Goal: Transaction & Acquisition: Purchase product/service

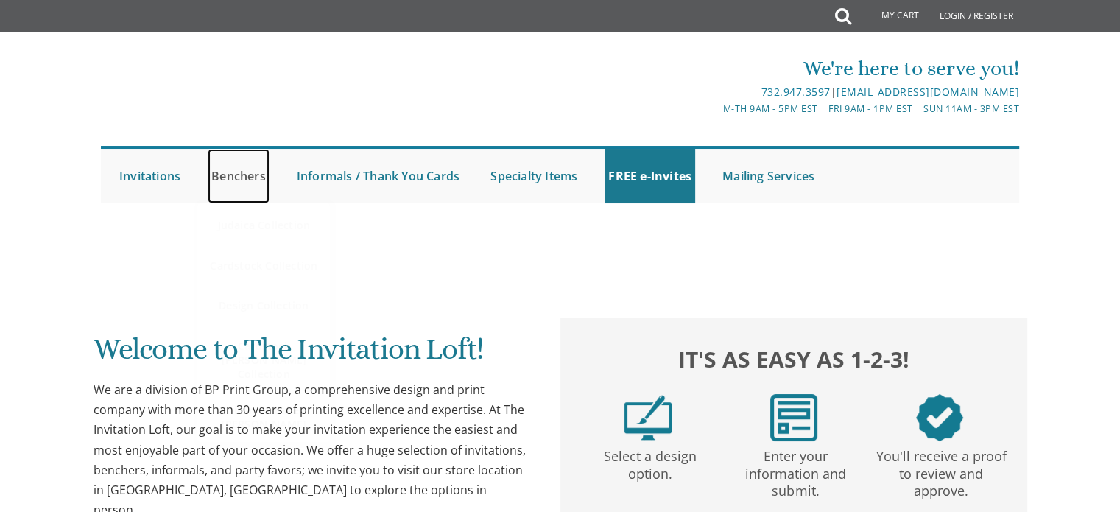
click at [253, 180] on link "Benchers" at bounding box center [239, 176] width 62 height 55
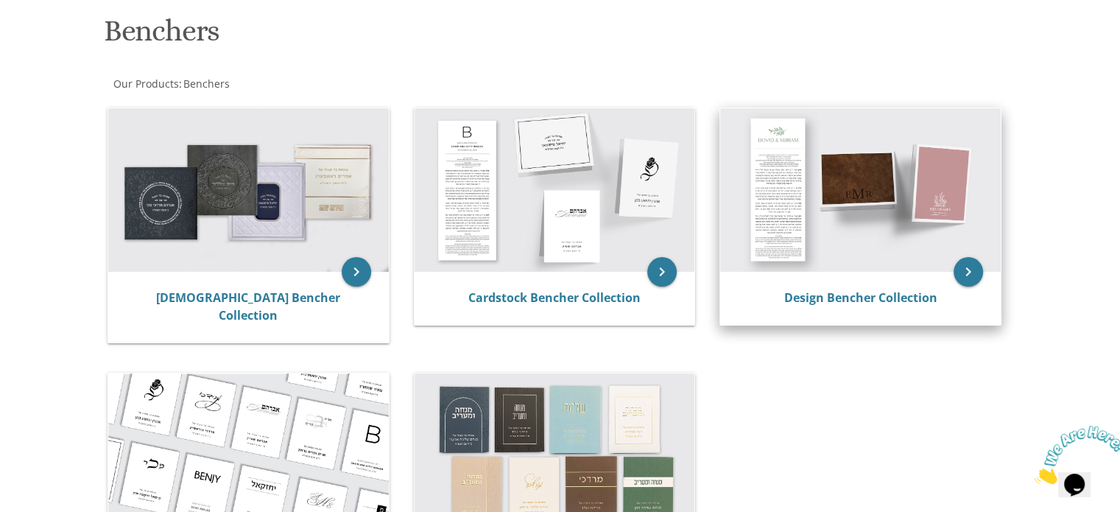
scroll to position [221, 0]
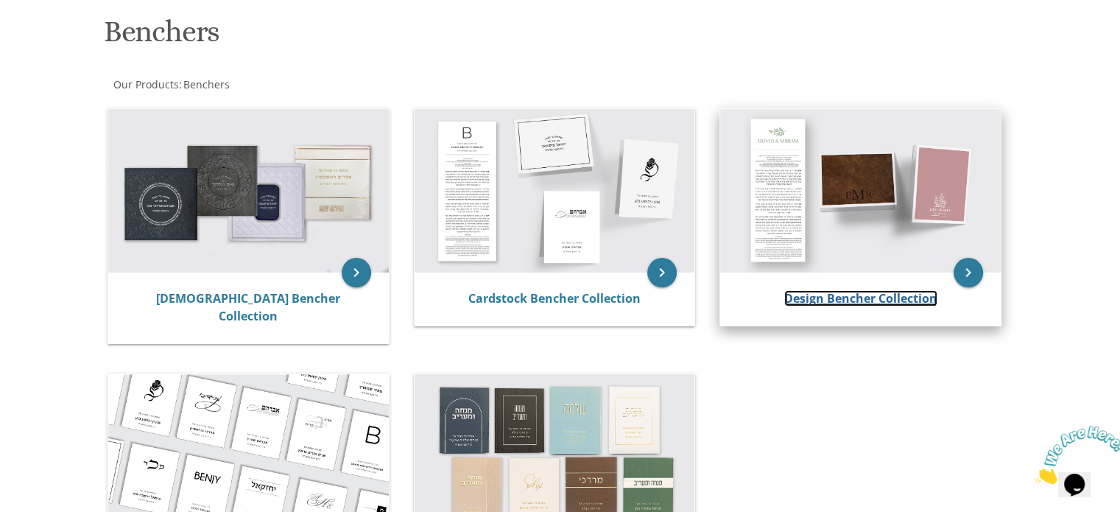
drag, startPoint x: 832, startPoint y: 300, endPoint x: 840, endPoint y: 325, distance: 26.1
click at [832, 300] on link "Design Bencher Collection" at bounding box center [861, 298] width 153 height 16
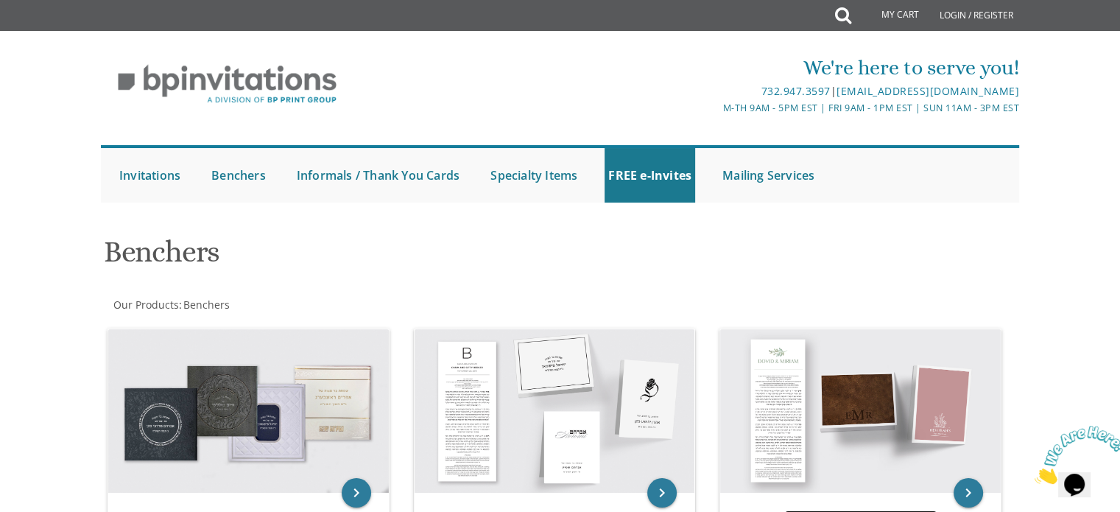
scroll to position [147, 0]
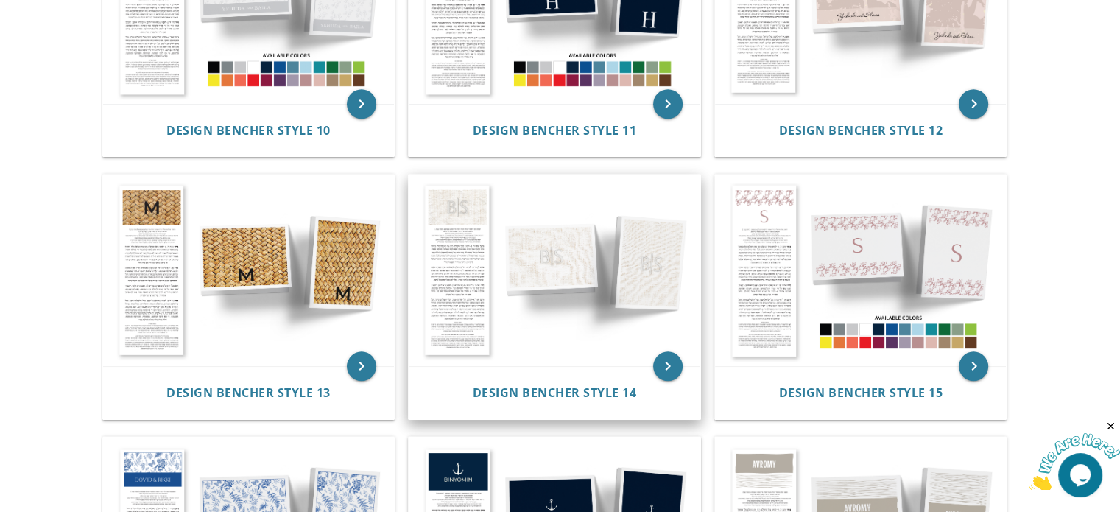
scroll to position [1326, 0]
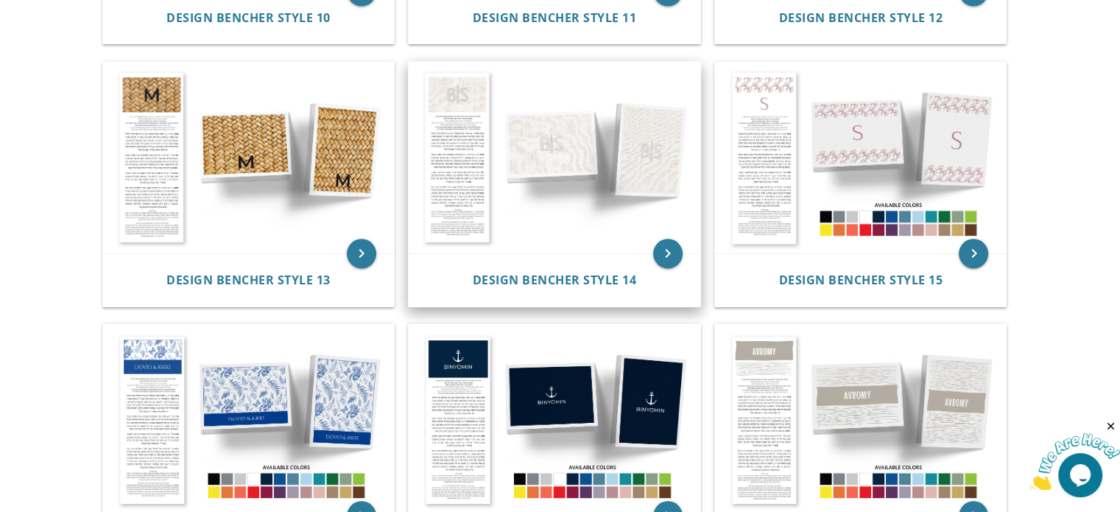
click at [533, 156] on img at bounding box center [555, 158] width 292 height 192
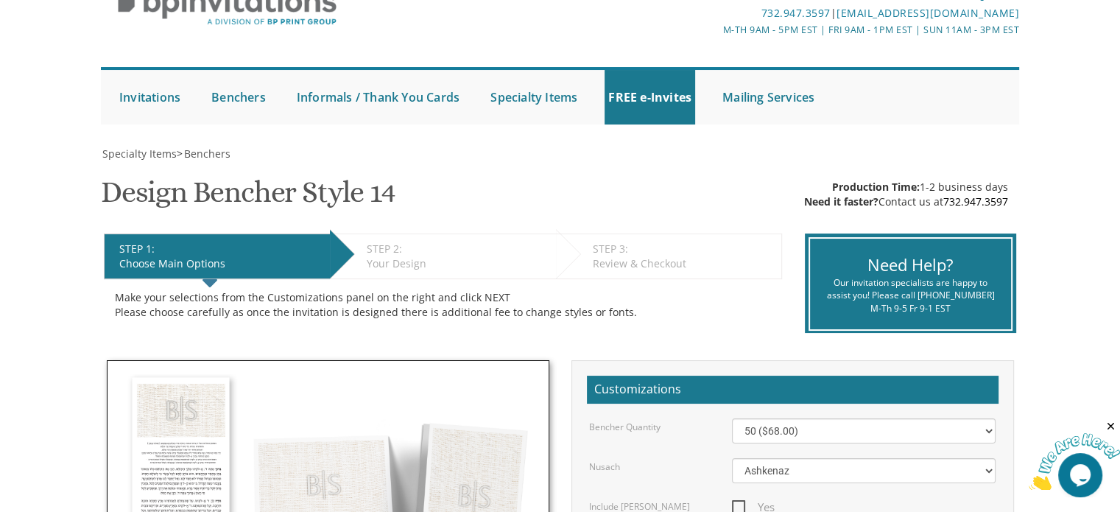
scroll to position [368, 0]
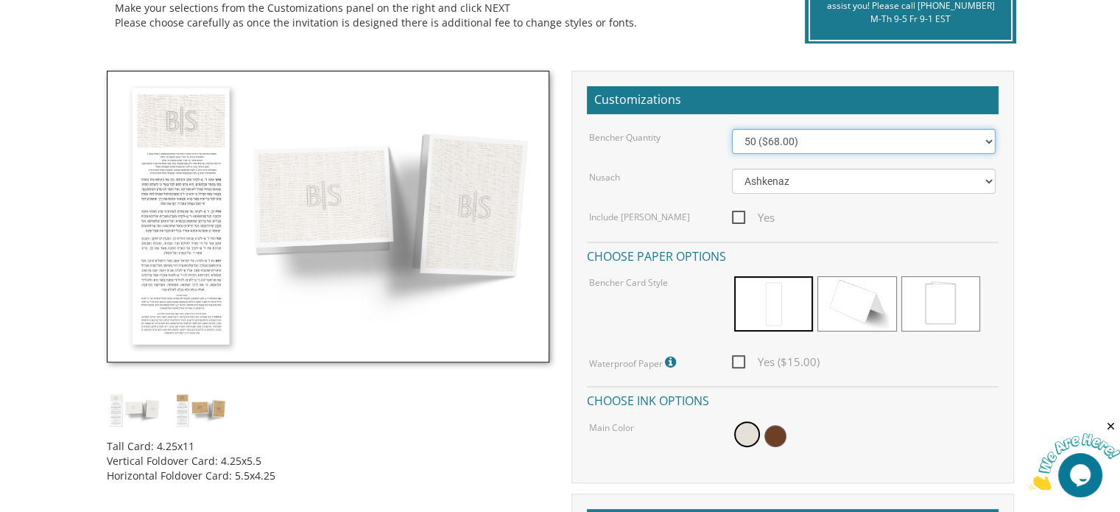
drag, startPoint x: 790, startPoint y: 142, endPoint x: 787, endPoint y: 152, distance: 10.5
click at [790, 142] on select "50 ($68.00) 60 ($74.80) 70 ($81.60) 80 ($88.40) 90 ($95.20) 100 ($102.00) 125 (…" at bounding box center [864, 141] width 264 height 25
click at [732, 129] on select "50 ($68.00) 60 ($74.80) 70 ($81.60) 80 ($88.40) 90 ($95.20) 100 ($102.00) 125 (…" at bounding box center [864, 141] width 264 height 25
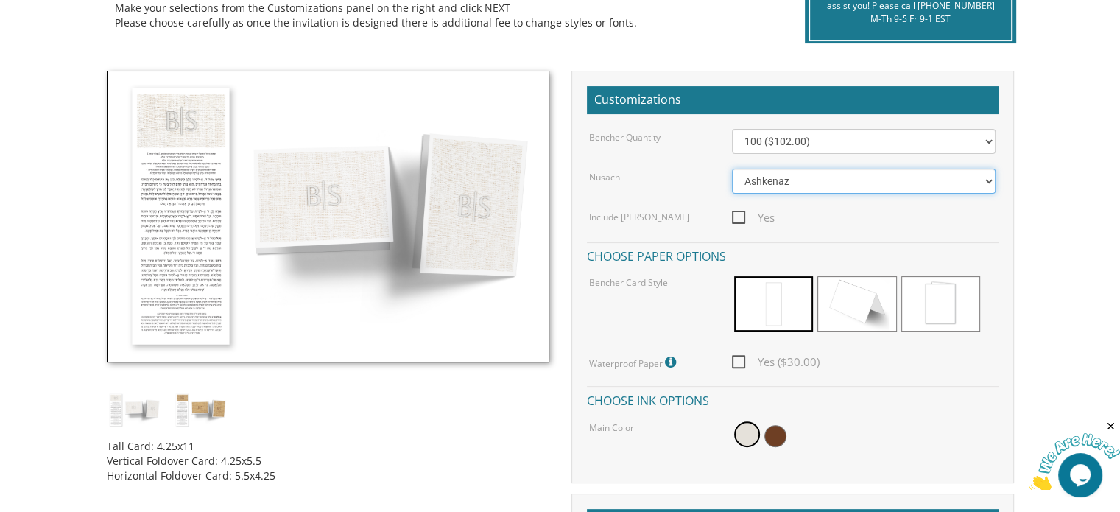
click at [818, 179] on select "Ashkenaz Edut Mizrach" at bounding box center [864, 181] width 264 height 25
click at [819, 191] on select "Ashkenaz Edut Mizrach" at bounding box center [864, 181] width 264 height 25
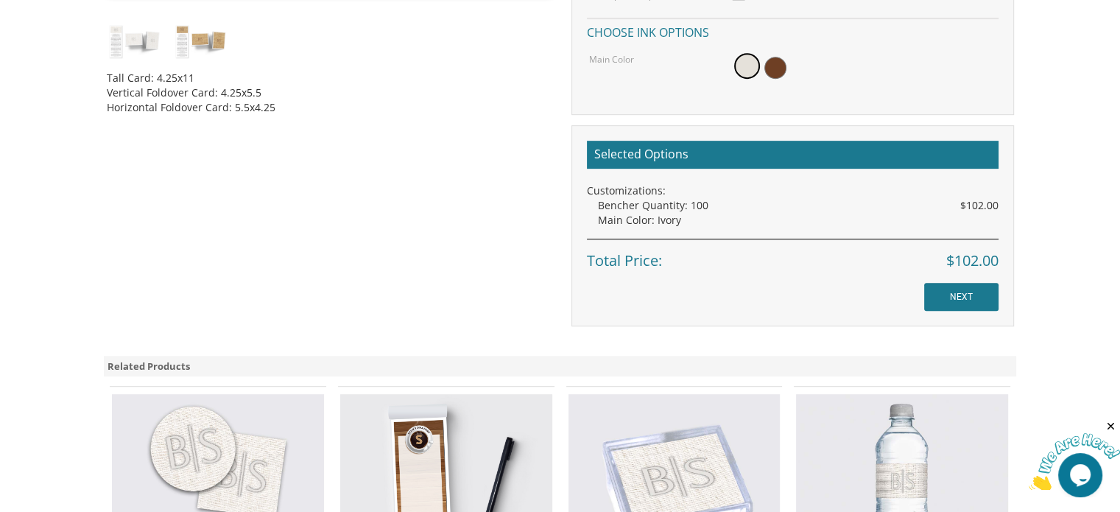
scroll to position [442, 0]
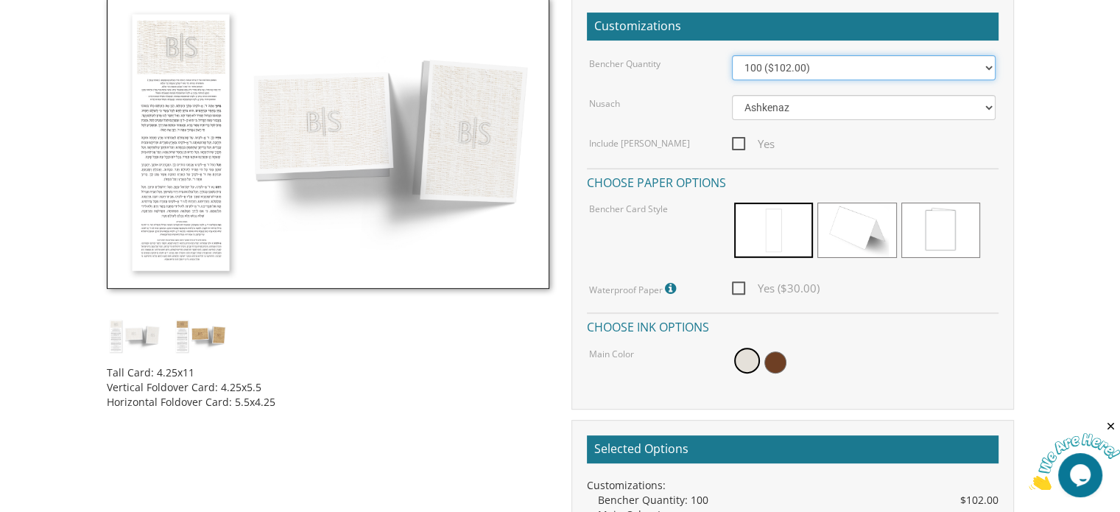
click at [804, 74] on select "50 ($68.00) 60 ($74.80) 70 ($81.60) 80 ($88.40) 90 ($95.20) 100 ($102.00) 125 (…" at bounding box center [864, 67] width 264 height 25
select select "125"
click at [732, 55] on select "50 ($68.00) 60 ($74.80) 70 ($81.60) 80 ($88.40) 90 ($95.20) 100 ($102.00) 125 (…" at bounding box center [864, 67] width 264 height 25
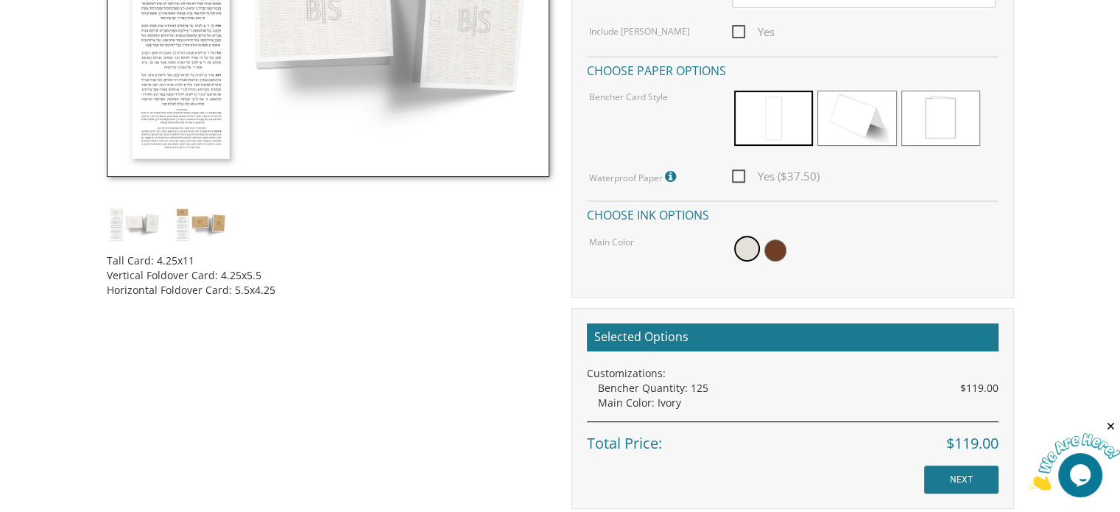
scroll to position [589, 0]
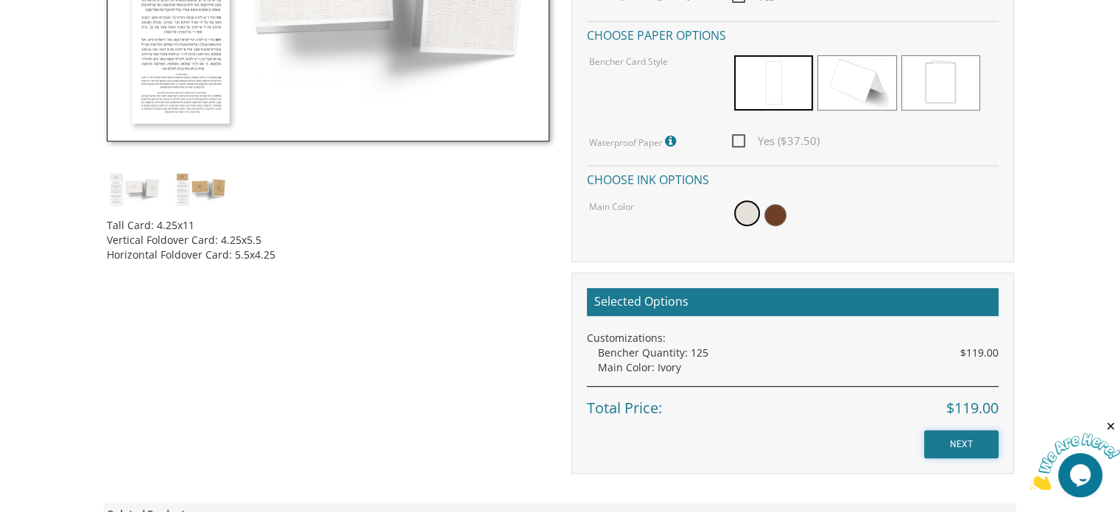
click at [966, 441] on input "NEXT" at bounding box center [961, 444] width 74 height 28
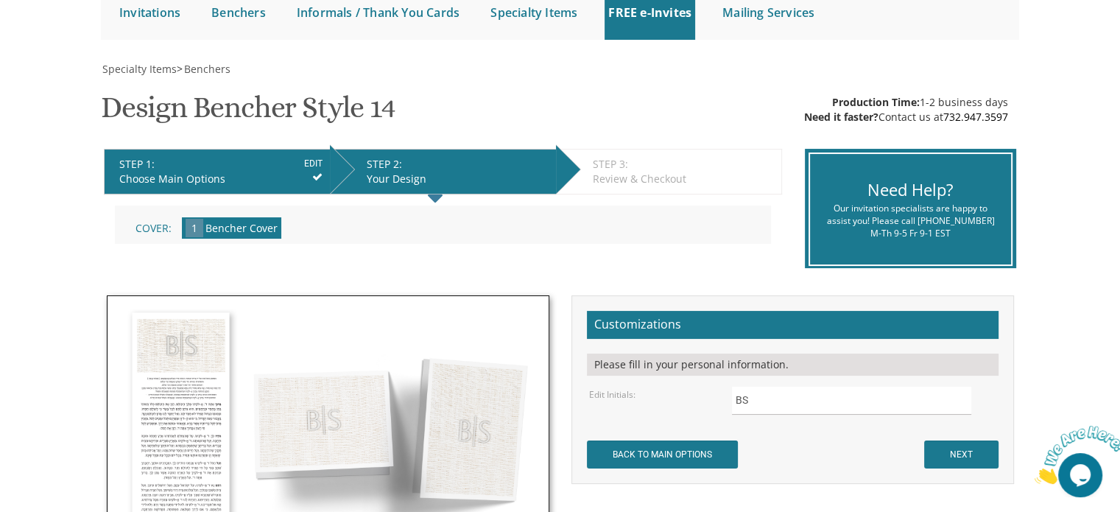
scroll to position [295, 0]
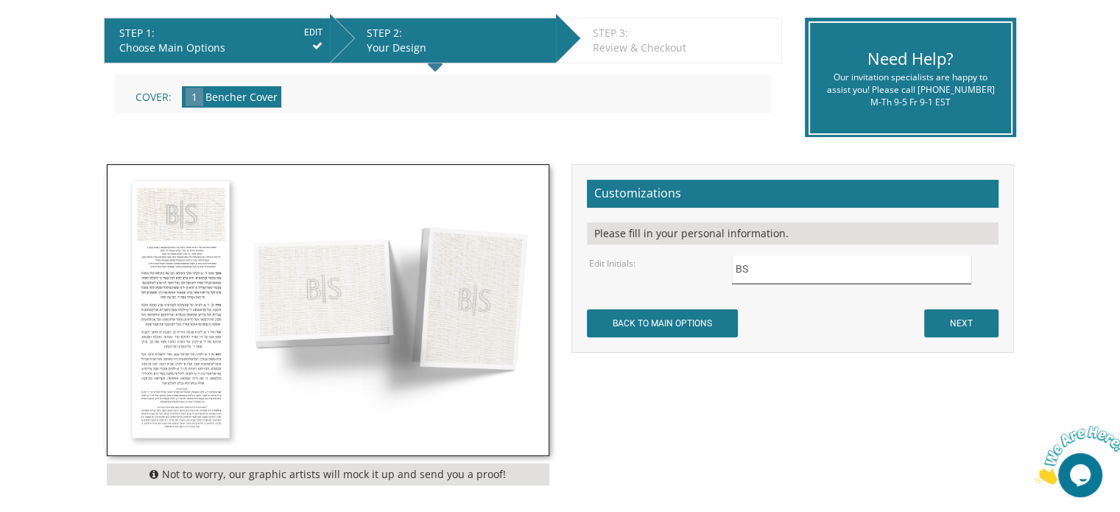
drag, startPoint x: 784, startPoint y: 270, endPoint x: 638, endPoint y: 274, distance: 145.9
click at [648, 279] on div "Edit Initials: BS" at bounding box center [792, 270] width 429 height 29
type input "מ"
type input "ו"
type input "ח"
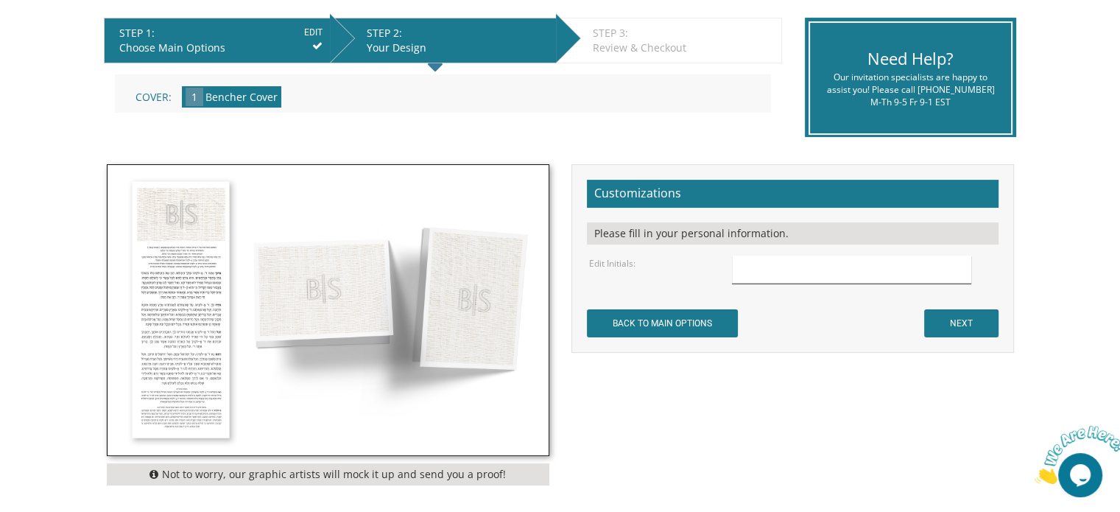
click at [790, 272] on input "text" at bounding box center [851, 270] width 239 height 29
click at [739, 264] on input "text" at bounding box center [851, 270] width 239 height 29
type input "מ"
type input "ו"
type input "ח"
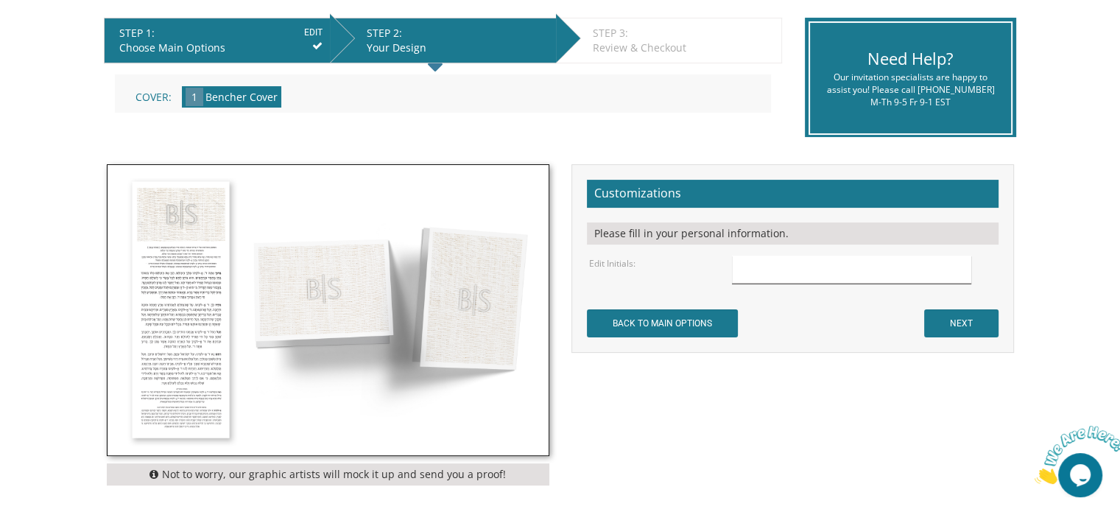
type input "מ"
type input "צ"
type input "י"
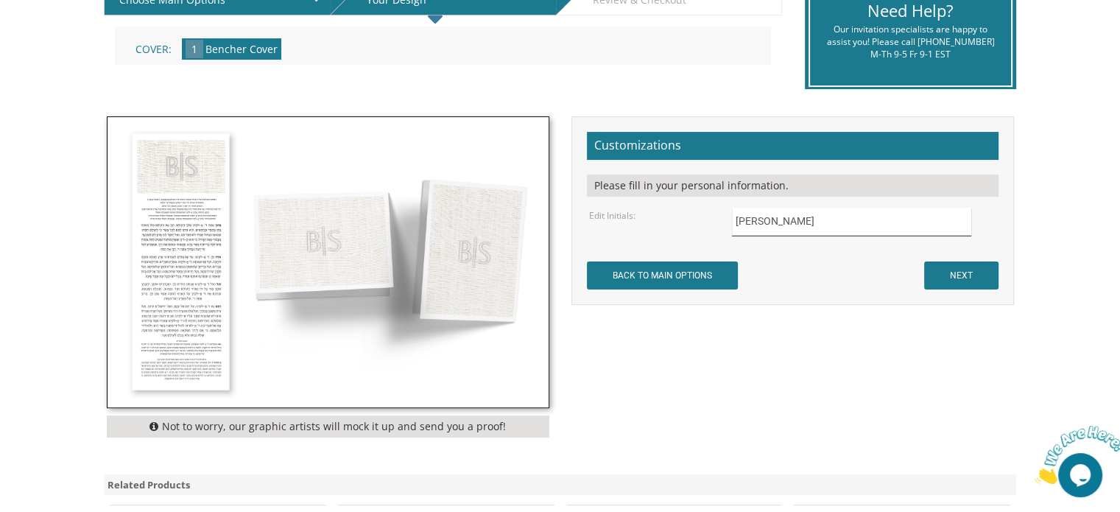
scroll to position [368, 0]
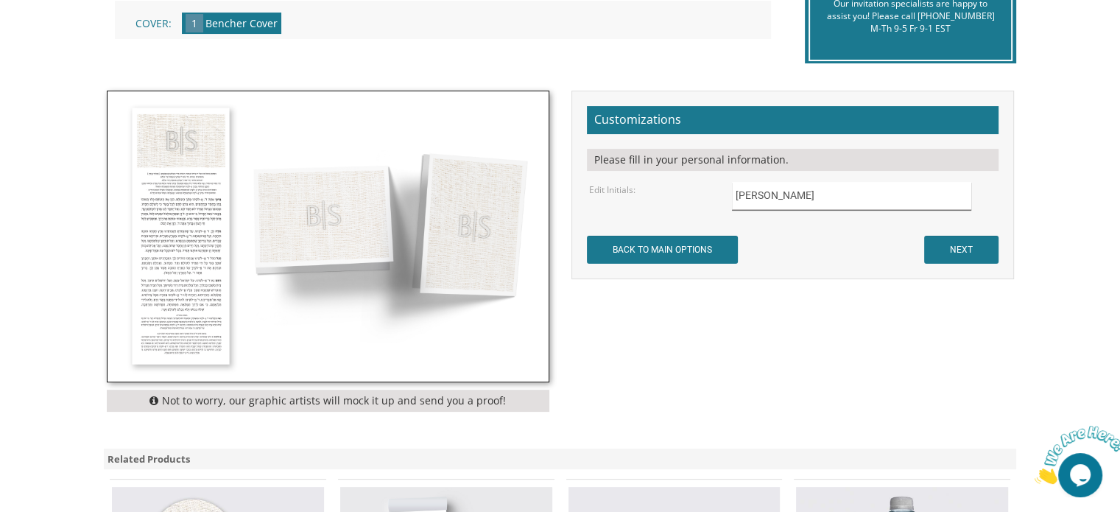
type input "חיים יחזקאל"
click at [986, 253] on input "NEXT" at bounding box center [961, 250] width 74 height 28
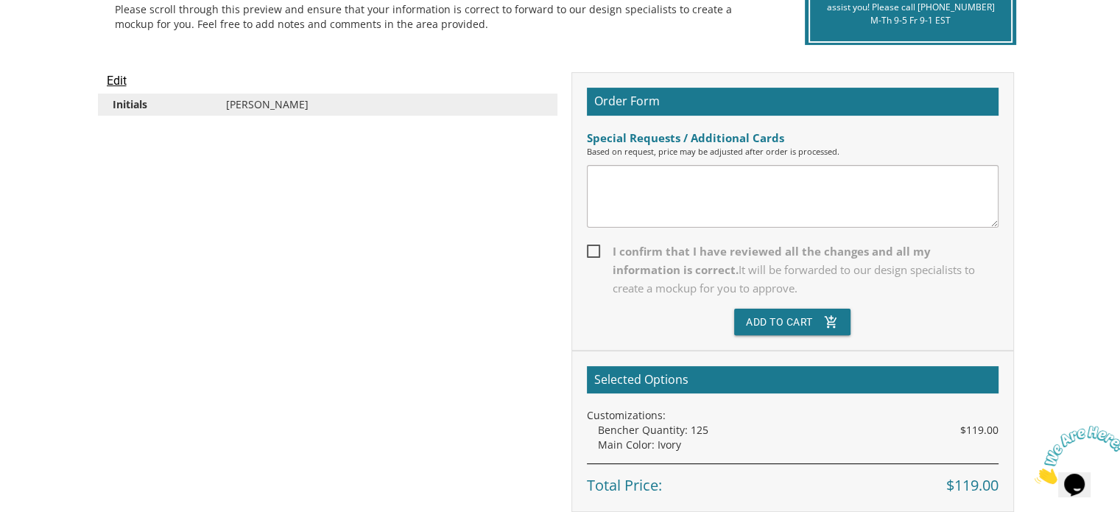
scroll to position [368, 0]
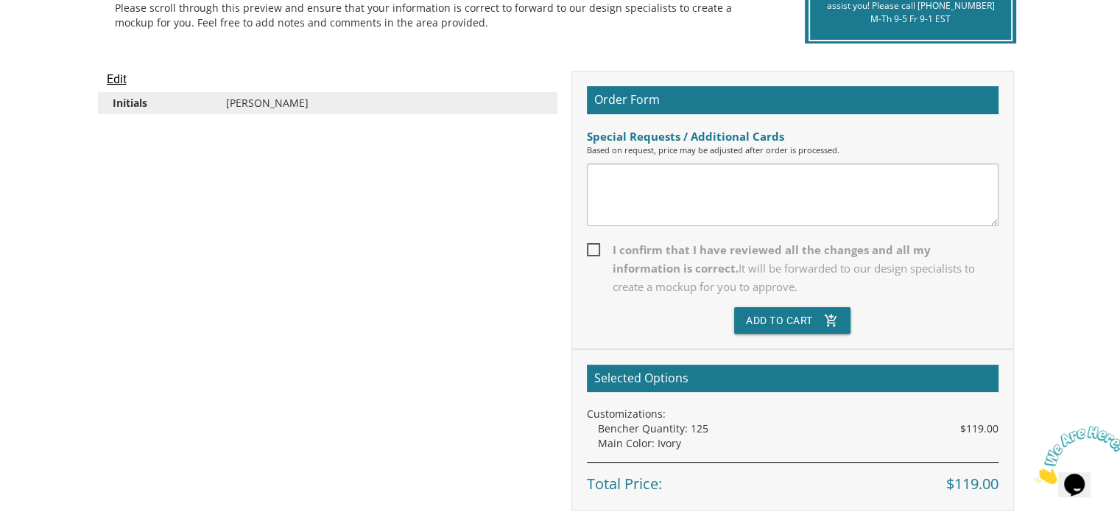
click at [594, 245] on span "I confirm that I have reviewed all the changes and all my information is correc…" at bounding box center [793, 268] width 412 height 55
click at [594, 245] on input "I confirm that I have reviewed all the changes and all my information is correc…" at bounding box center [592, 249] width 10 height 10
checkbox input "true"
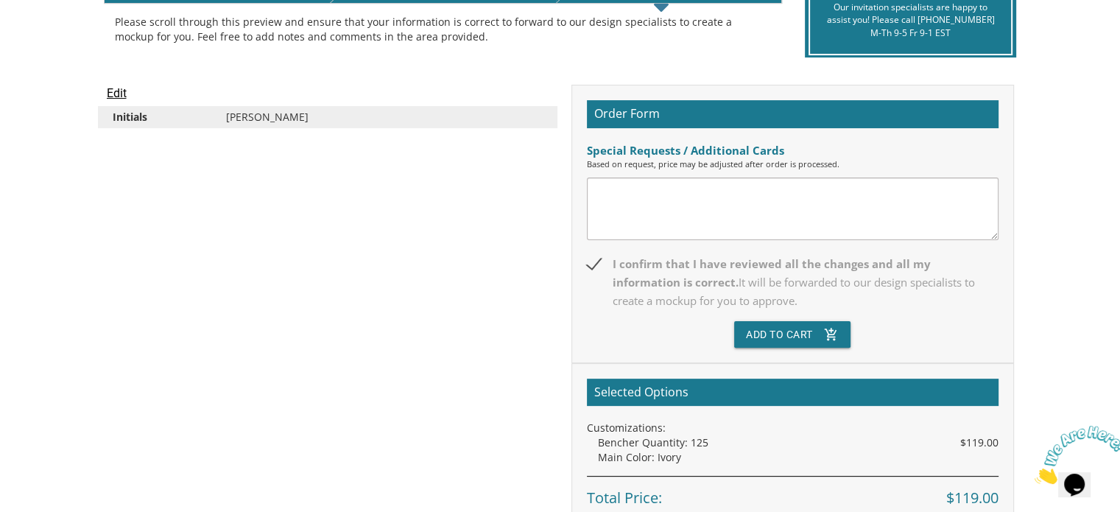
scroll to position [516, 0]
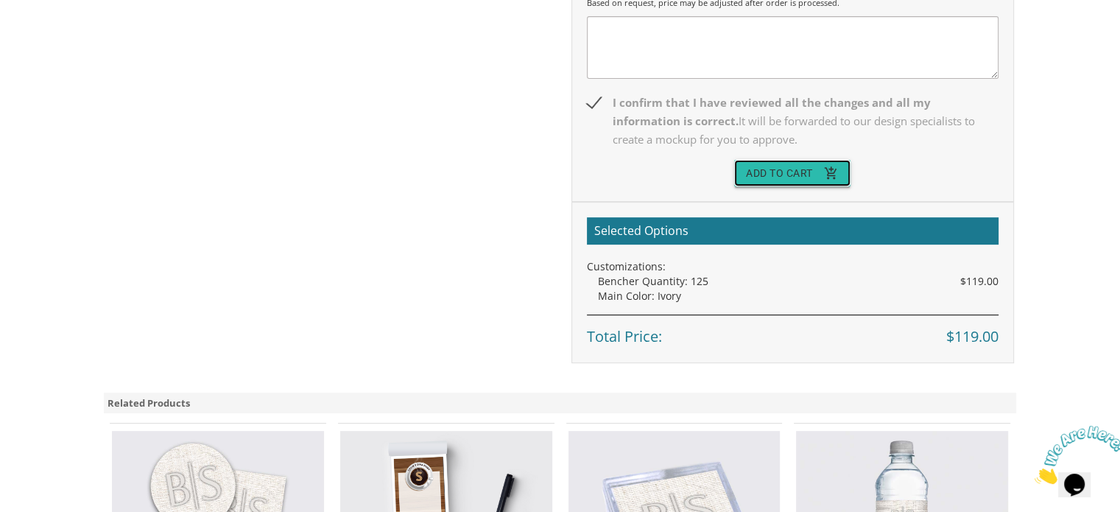
click at [756, 174] on button "Add To Cart add_shopping_cart" at bounding box center [792, 173] width 116 height 27
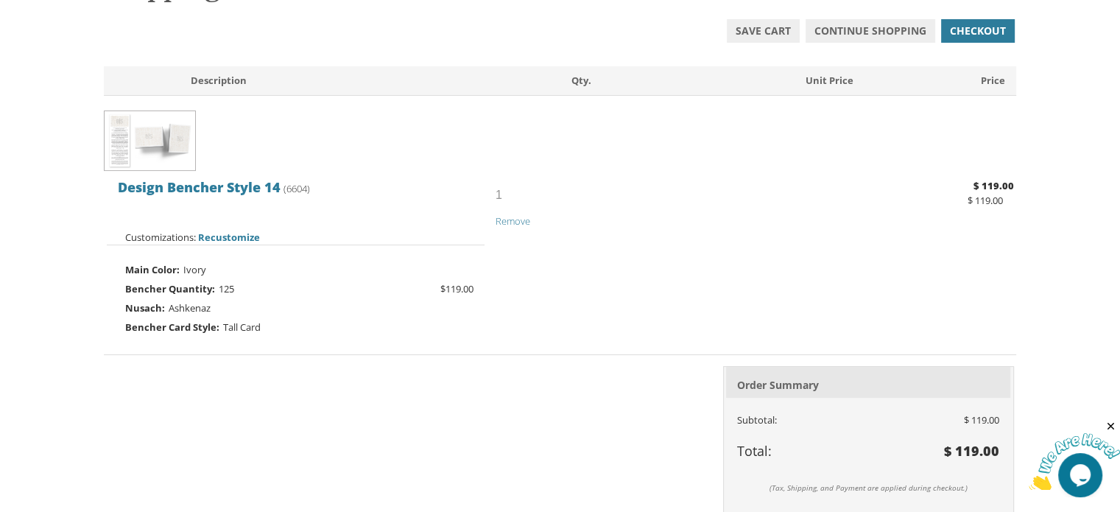
scroll to position [442, 0]
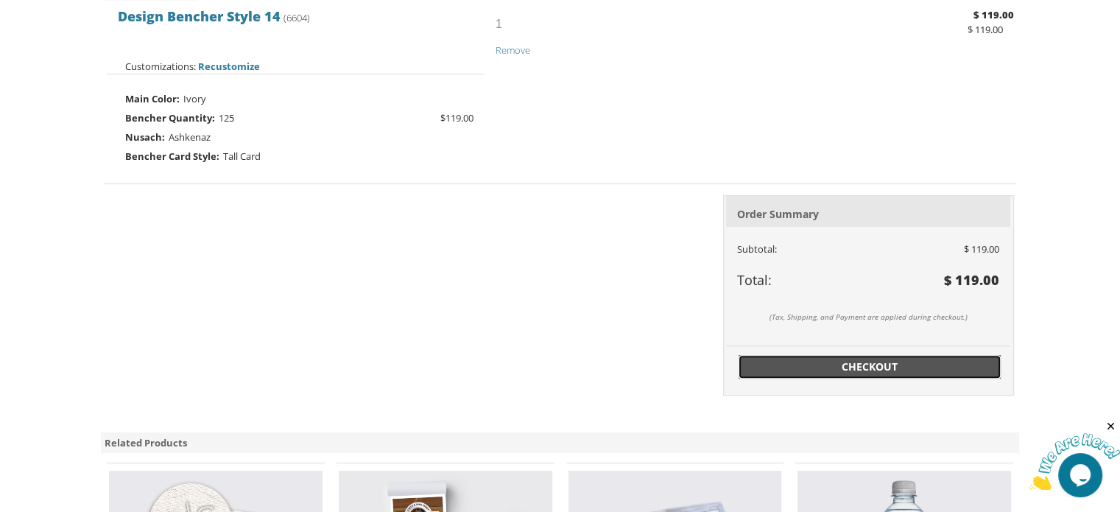
click at [842, 363] on span "Checkout" at bounding box center [870, 366] width 245 height 15
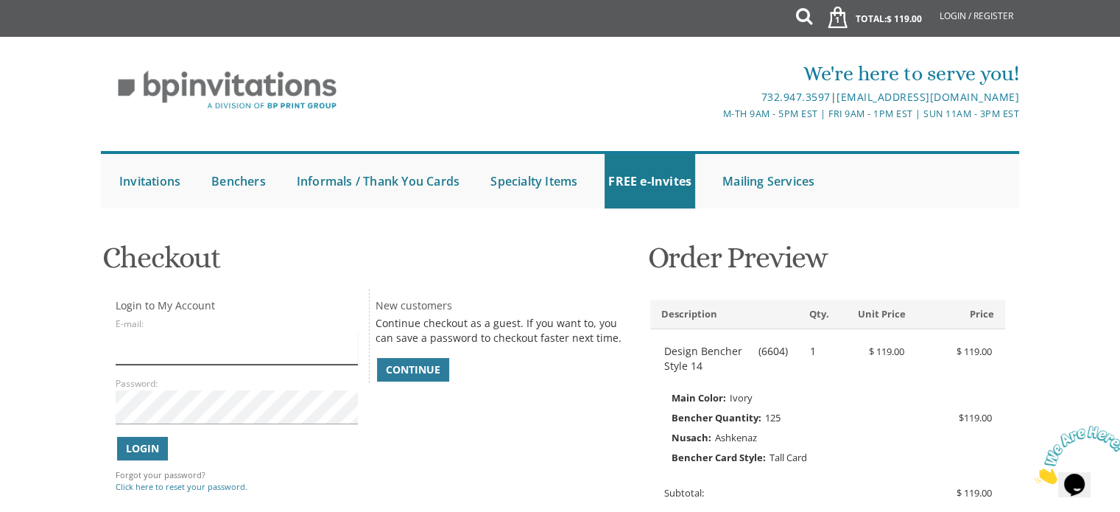
click at [259, 361] on input "E-mail:" at bounding box center [237, 348] width 242 height 34
type input "rlebovitsrd@gmail.com"
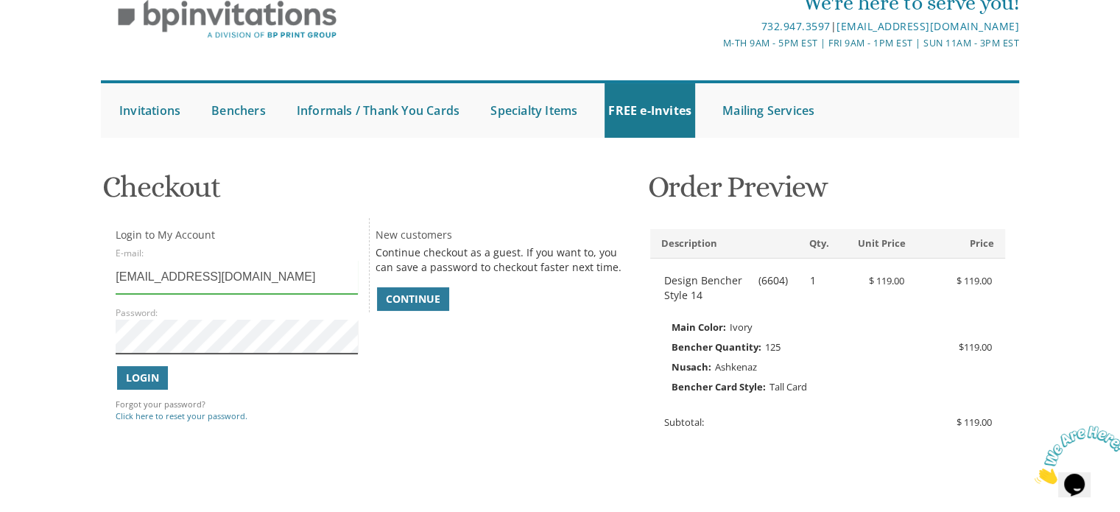
scroll to position [147, 0]
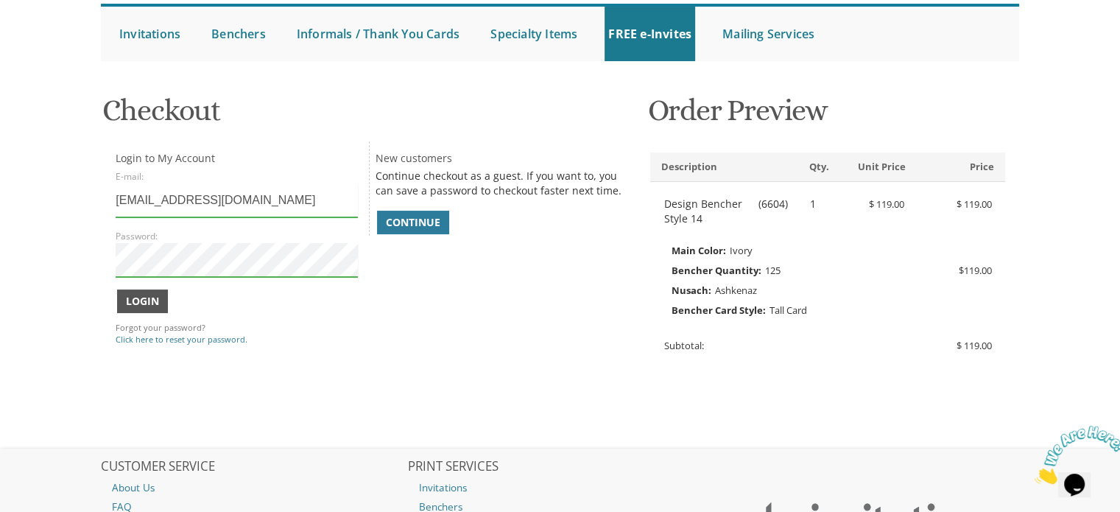
click at [142, 312] on button "Login" at bounding box center [142, 302] width 51 height 24
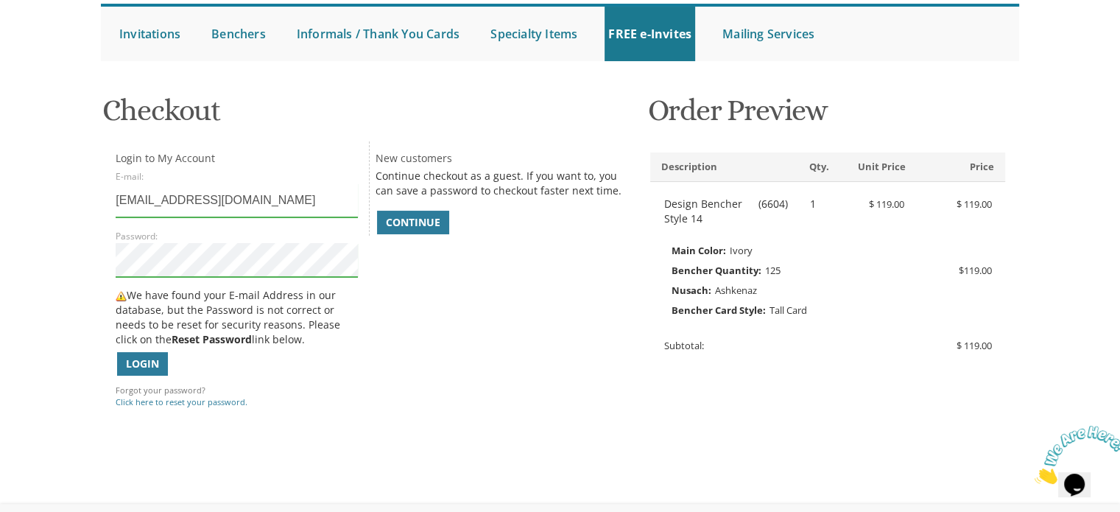
click at [32, 248] on body "My Cart 1 Total: $ 119.00 $ 119.00 Design Bencher Style 14 Qty. 1" at bounding box center [560, 292] width 1120 height 879
click at [130, 357] on span "Login" at bounding box center [142, 364] width 33 height 15
click at [147, 359] on span "Login" at bounding box center [142, 364] width 33 height 15
drag, startPoint x: 236, startPoint y: 206, endPoint x: 245, endPoint y: 208, distance: 9.0
click at [236, 206] on input "rlebovitsrd@gmail.com" at bounding box center [237, 200] width 242 height 34
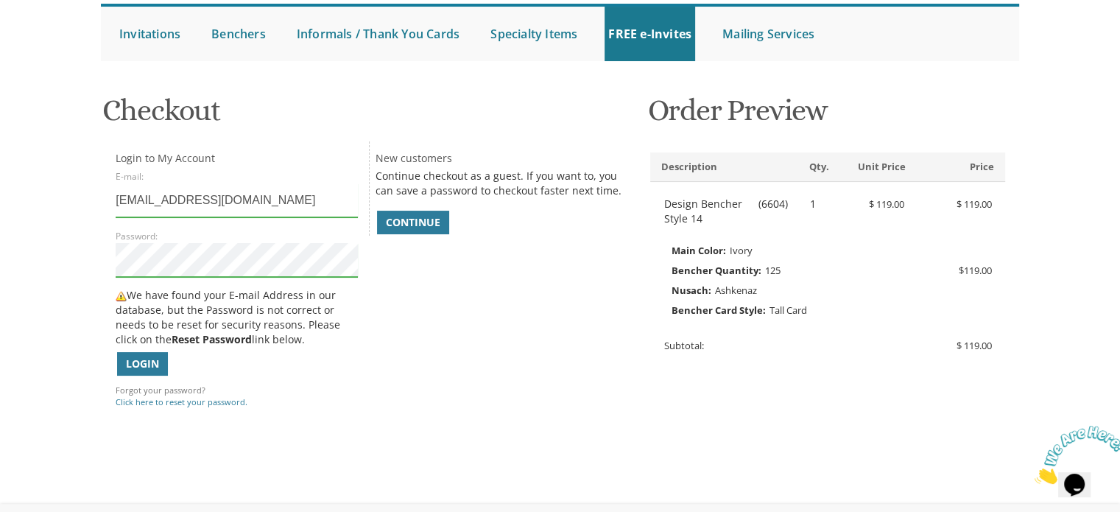
click at [0, 221] on body "My Cart 1 Total: $ 119.00 $ 119.00 Design Bencher Style 14 Qty. 1" at bounding box center [560, 292] width 1120 height 879
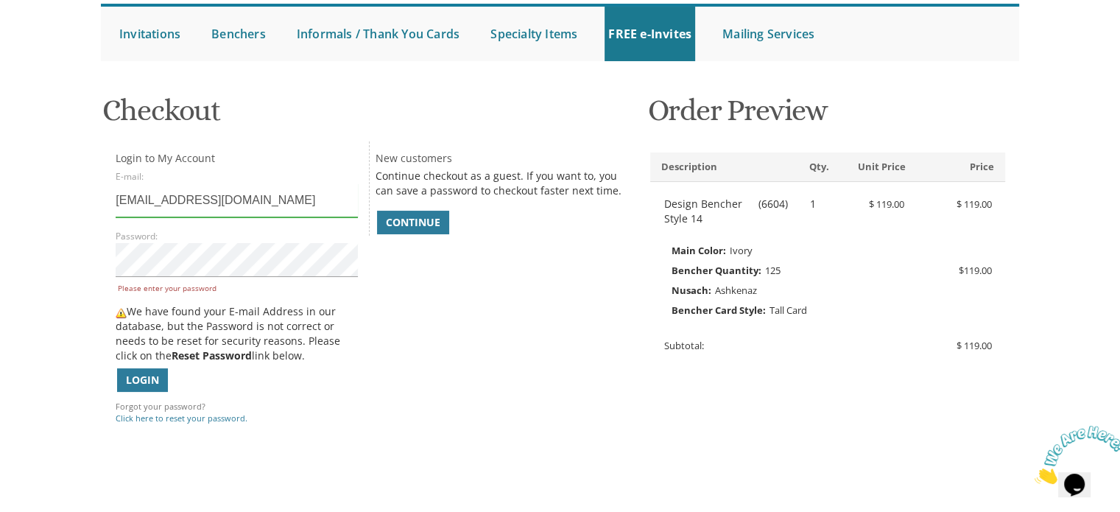
click at [301, 200] on input "rlebovitsrd@gmail.com" at bounding box center [237, 200] width 242 height 34
click at [294, 284] on label "Please enter your password" at bounding box center [237, 288] width 239 height 10
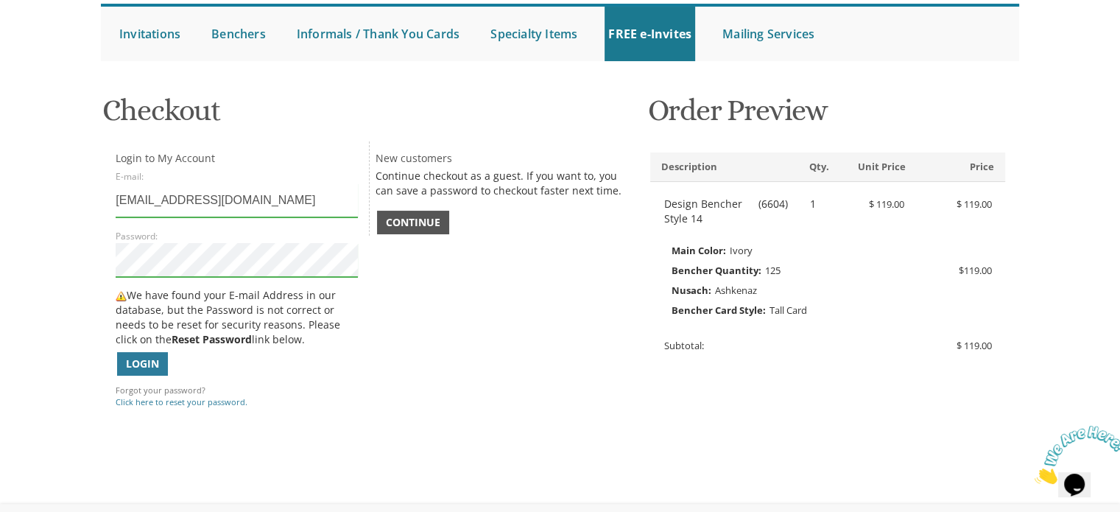
click at [419, 226] on span "Continue" at bounding box center [413, 222] width 55 height 15
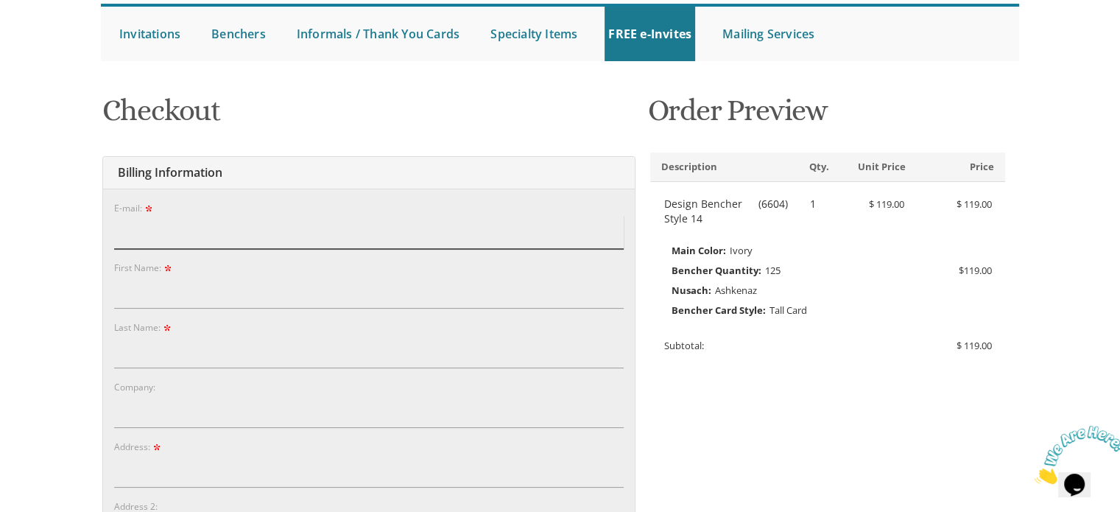
click at [354, 220] on input "E-mail:" at bounding box center [369, 232] width 510 height 34
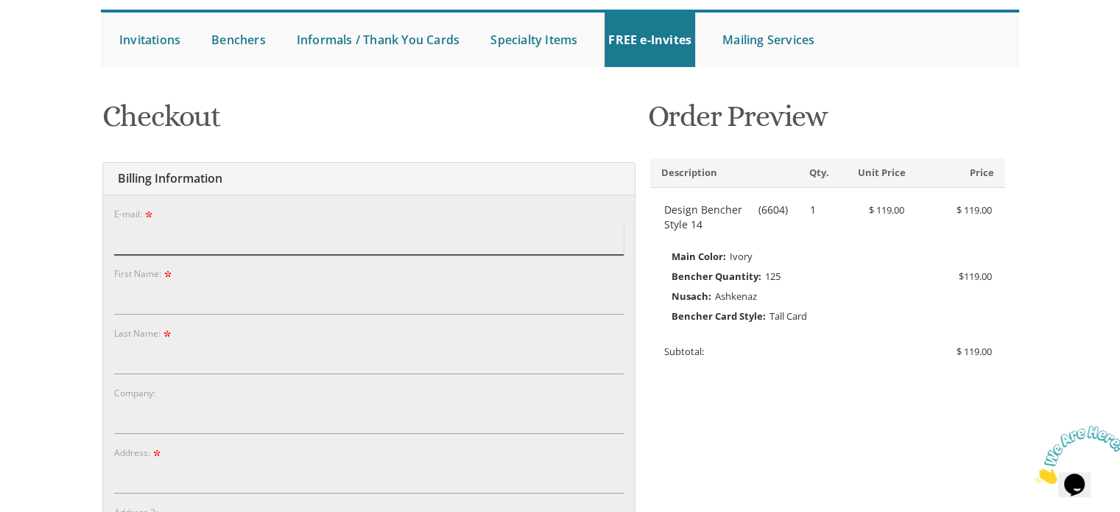
scroll to position [0, 0]
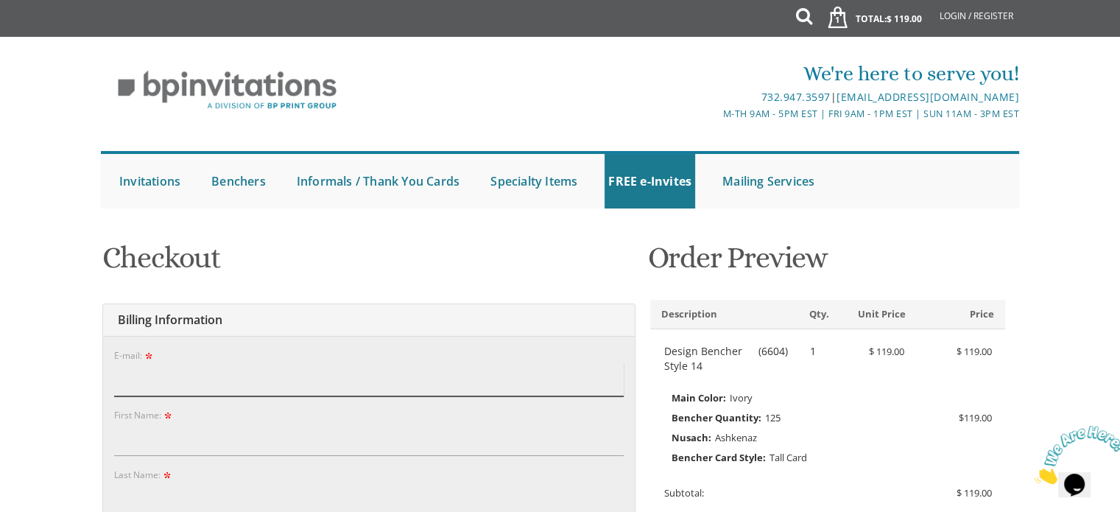
click at [388, 377] on input "E-mail:" at bounding box center [369, 379] width 510 height 34
type input "rlebovitsrd@gmail.com"
type input "Rachel"
type input "Lebovits"
type input "MyType Diabetes Management"
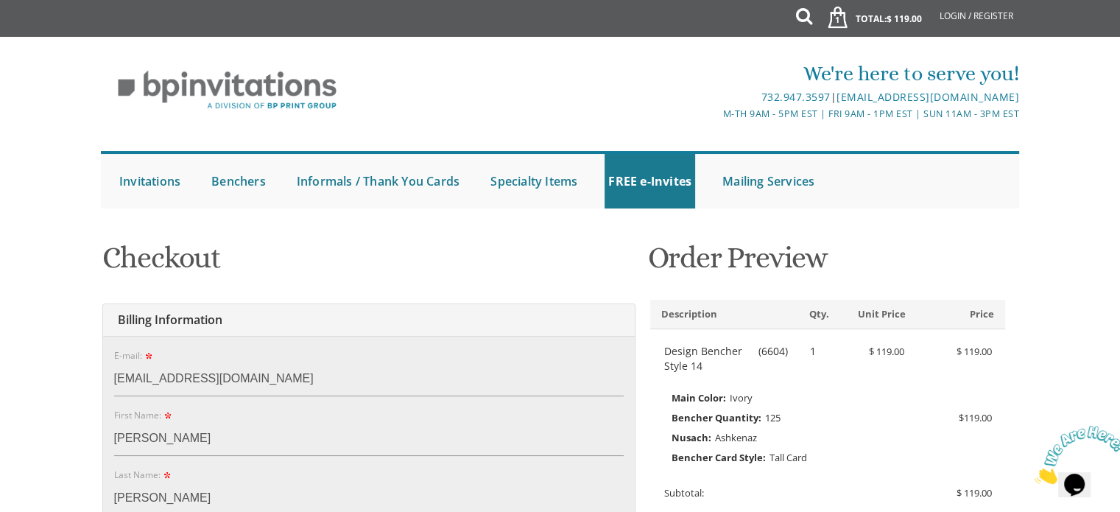
type input "28 london drive"
type input "Jackson Township"
type input "08527"
select select "NJ"
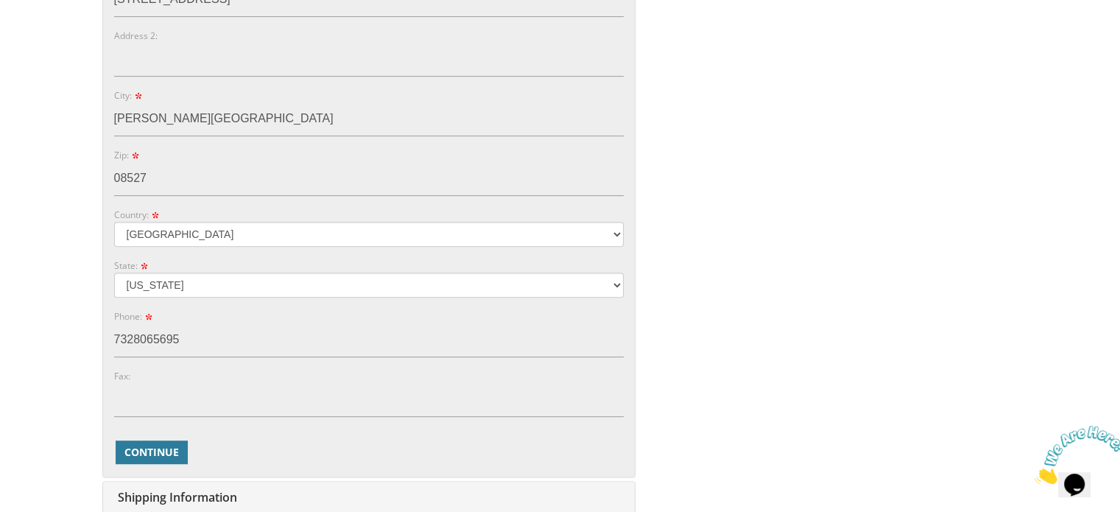
scroll to position [737, 0]
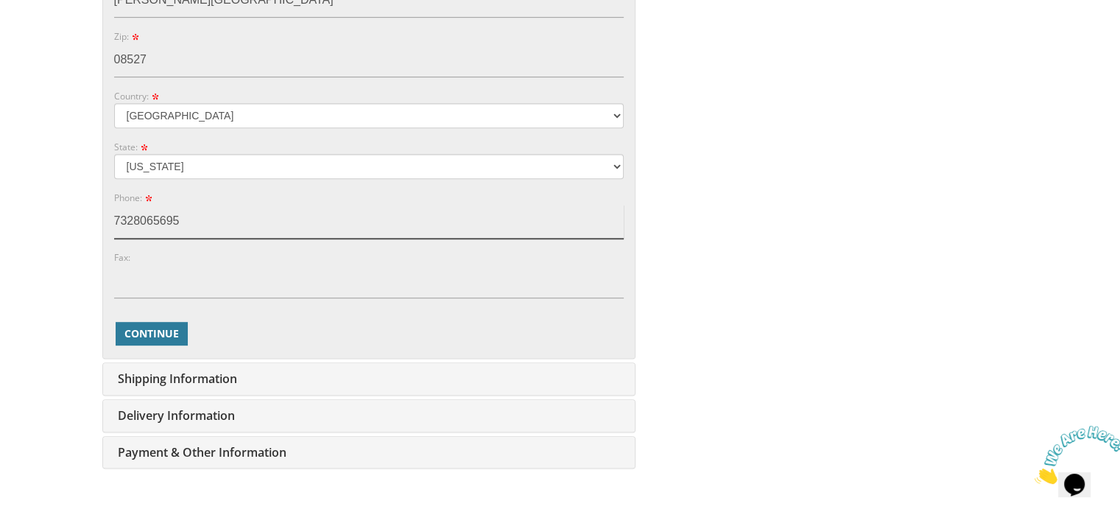
drag, startPoint x: 197, startPoint y: 225, endPoint x: 83, endPoint y: 215, distance: 113.9
click at [83, 215] on body "My Cart 1 Total: $ 119.00 $ 119.00 Design Bencher Style 14 Qty. 1" at bounding box center [560, 20] width 1120 height 1515
type input "9176487132"
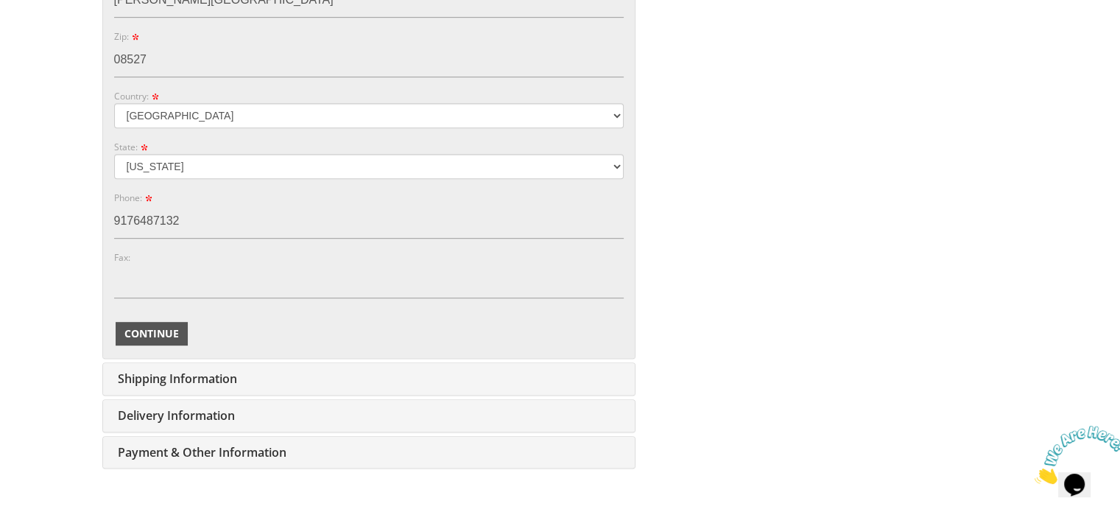
click at [141, 335] on span "Continue" at bounding box center [151, 333] width 55 height 15
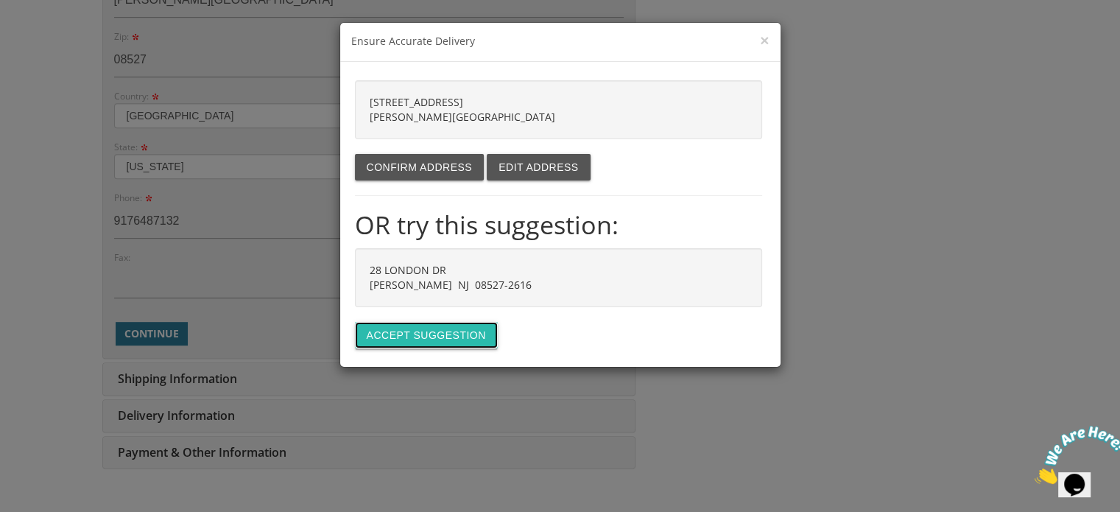
click at [448, 332] on button "Accept suggestion" at bounding box center [426, 335] width 143 height 27
type input "28 LONDON DR"
type input "JACKSON"
type input "08527-2616"
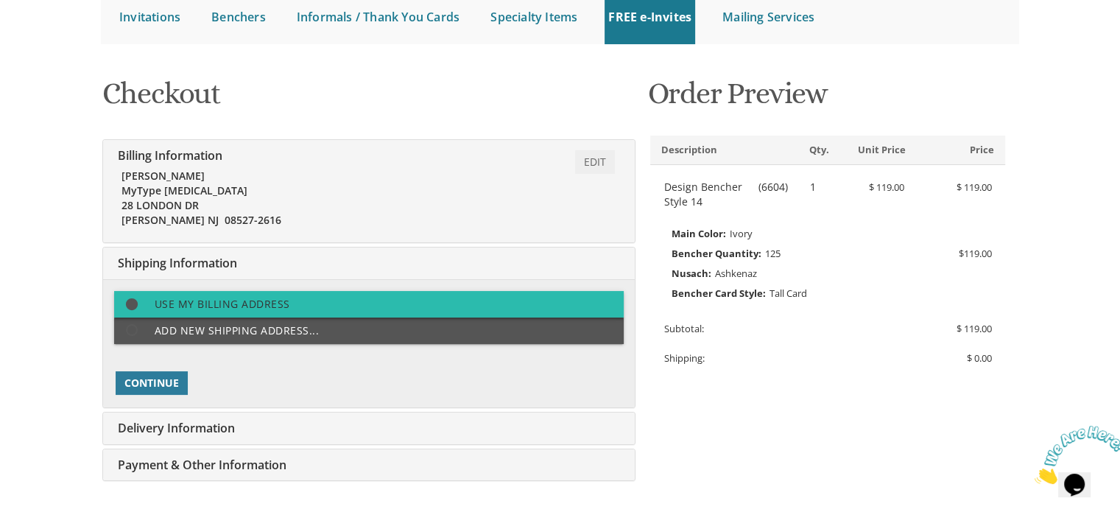
scroll to position [162, 0]
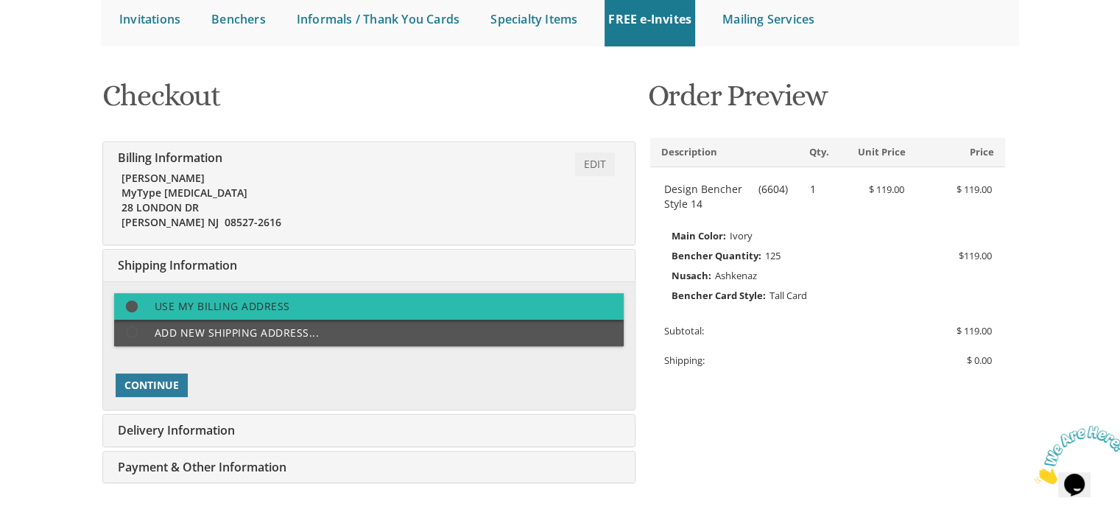
click at [304, 303] on label "Use my billing address" at bounding box center [369, 306] width 510 height 27
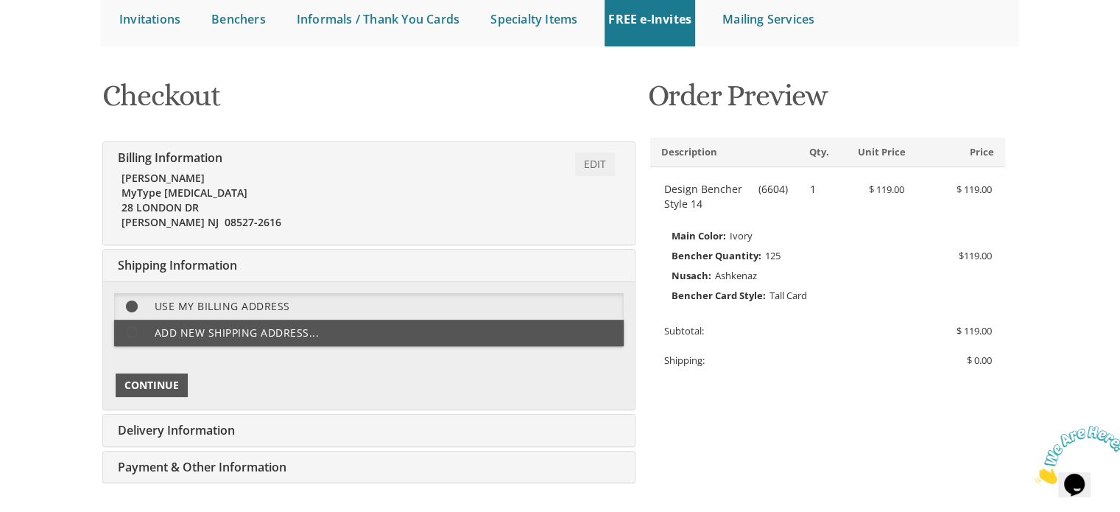
click at [165, 384] on span "Continue" at bounding box center [151, 385] width 55 height 15
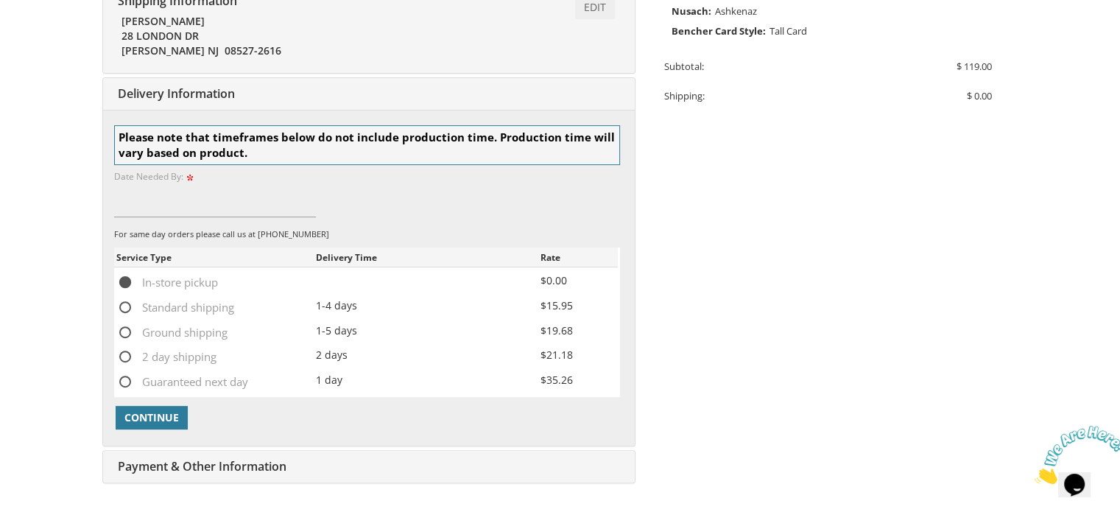
scroll to position [255, 0]
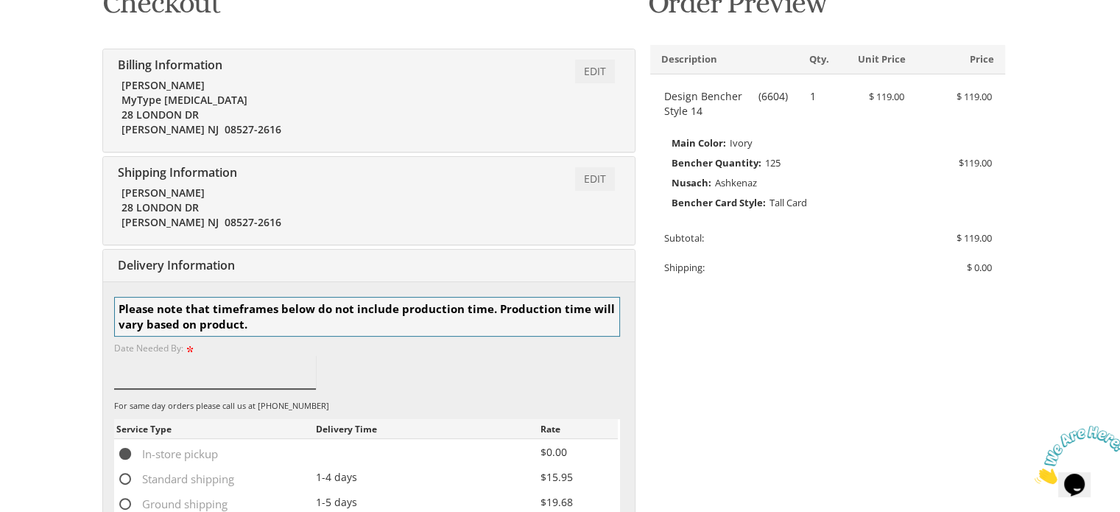
click at [172, 383] on input at bounding box center [215, 372] width 203 height 34
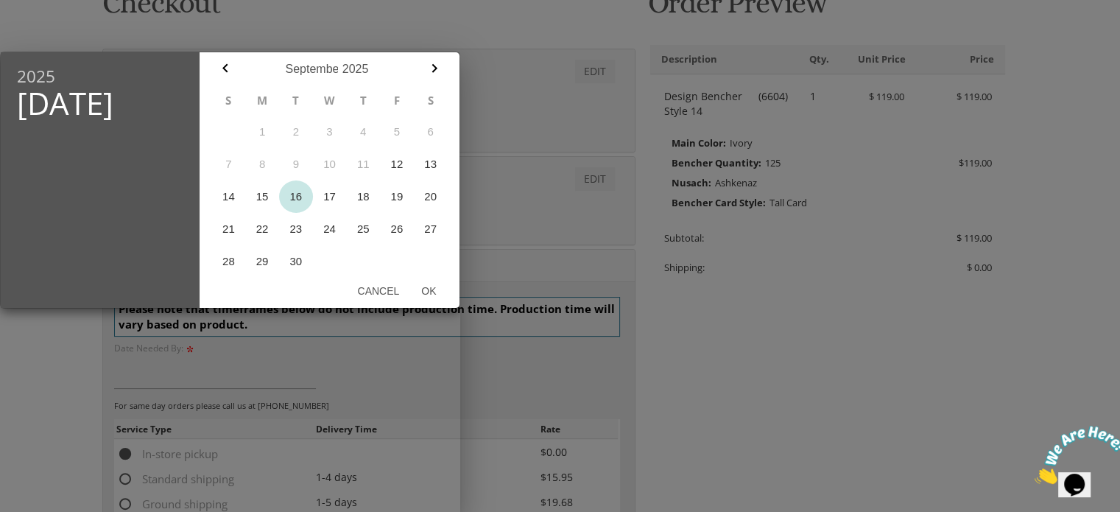
click at [301, 203] on button "16" at bounding box center [296, 196] width 34 height 32
click at [426, 292] on button "Ok" at bounding box center [428, 291] width 37 height 27
type input "Sep 16, 2025"
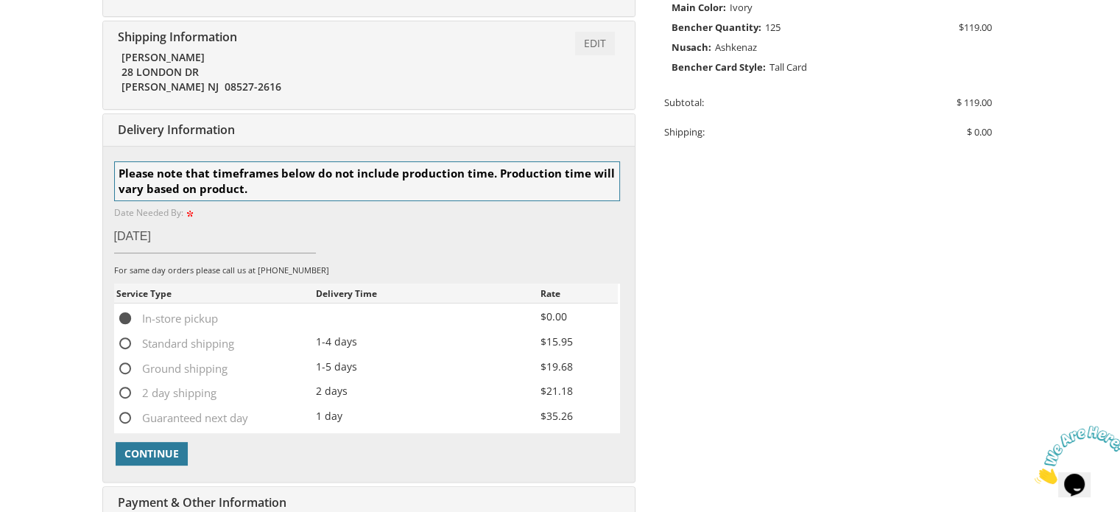
scroll to position [476, 0]
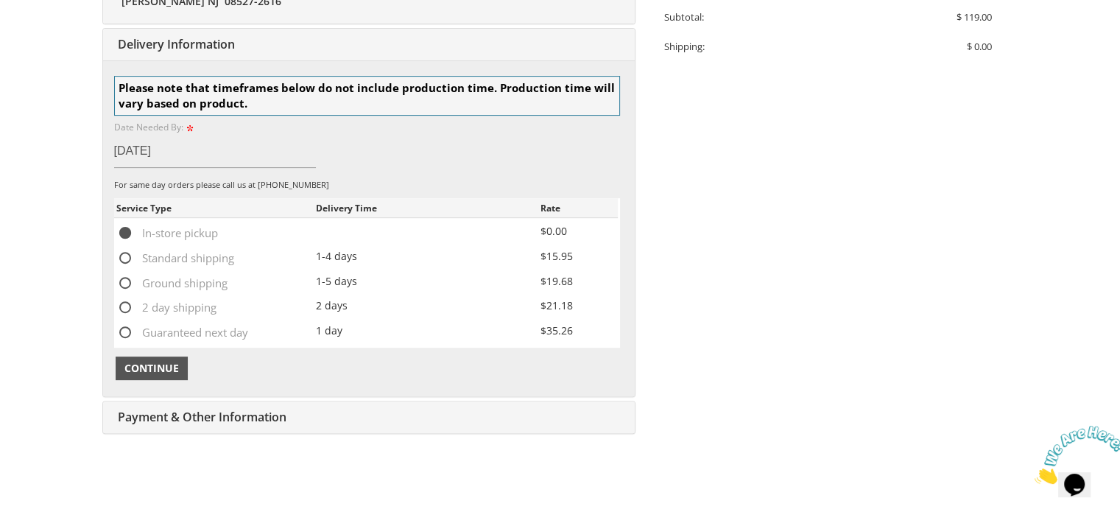
click at [170, 368] on span "Continue" at bounding box center [151, 368] width 55 height 15
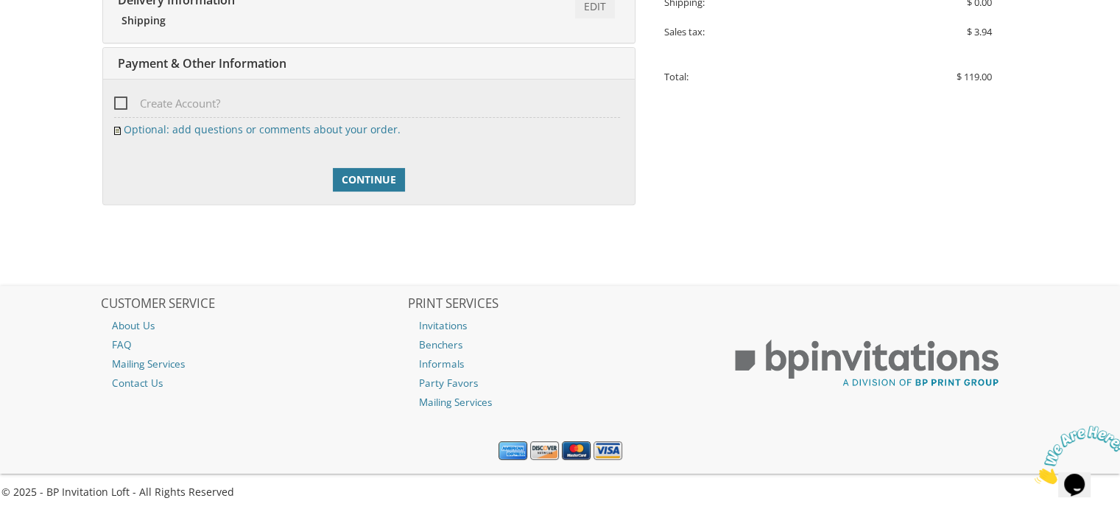
scroll to position [299, 0]
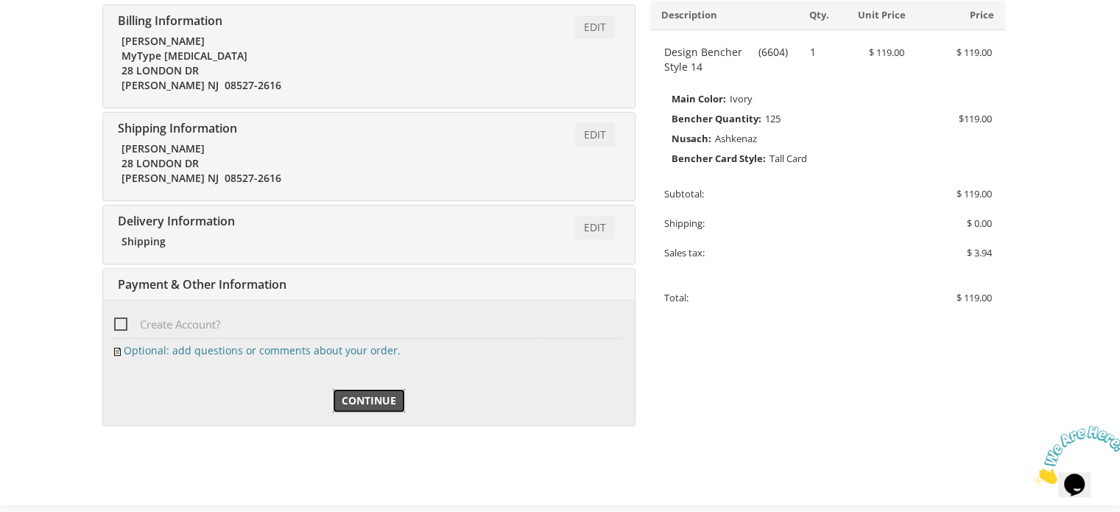
click at [393, 397] on span "Continue" at bounding box center [369, 400] width 55 height 15
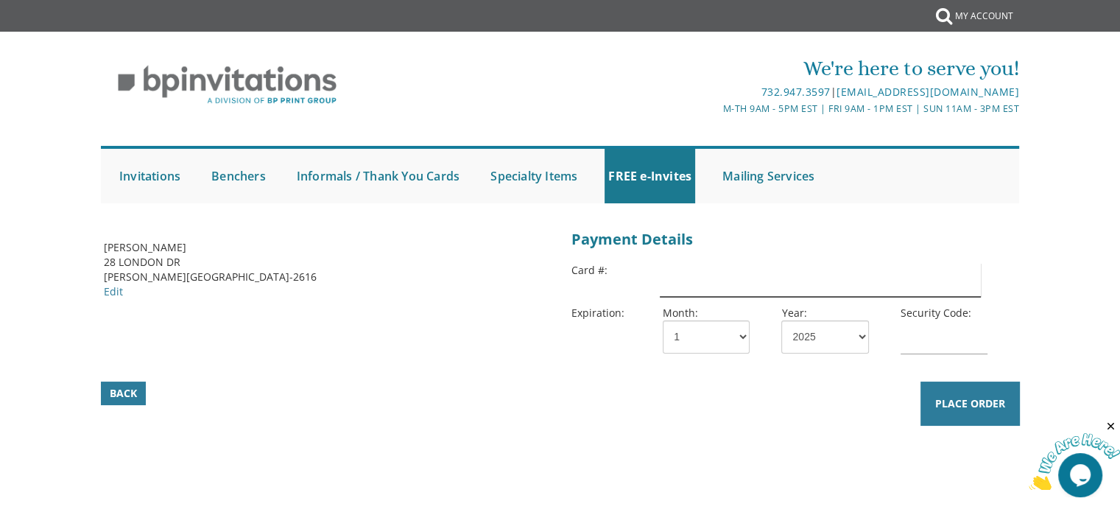
drag, startPoint x: 663, startPoint y: 278, endPoint x: 707, endPoint y: 301, distance: 49.7
click at [663, 278] on input "text" at bounding box center [820, 280] width 320 height 34
type input "[CREDIT_CARD_NUMBER]"
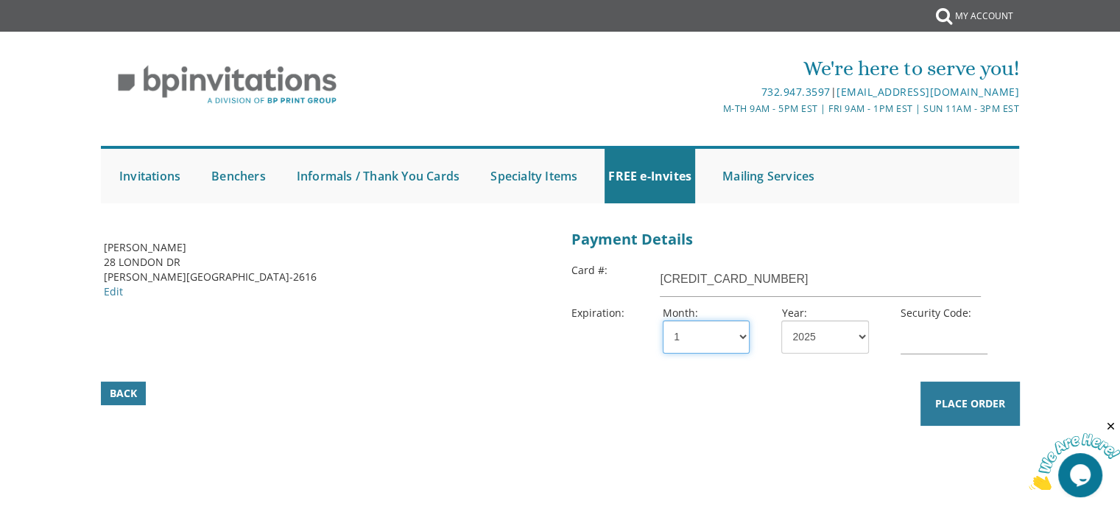
select select "08"
select select "26"
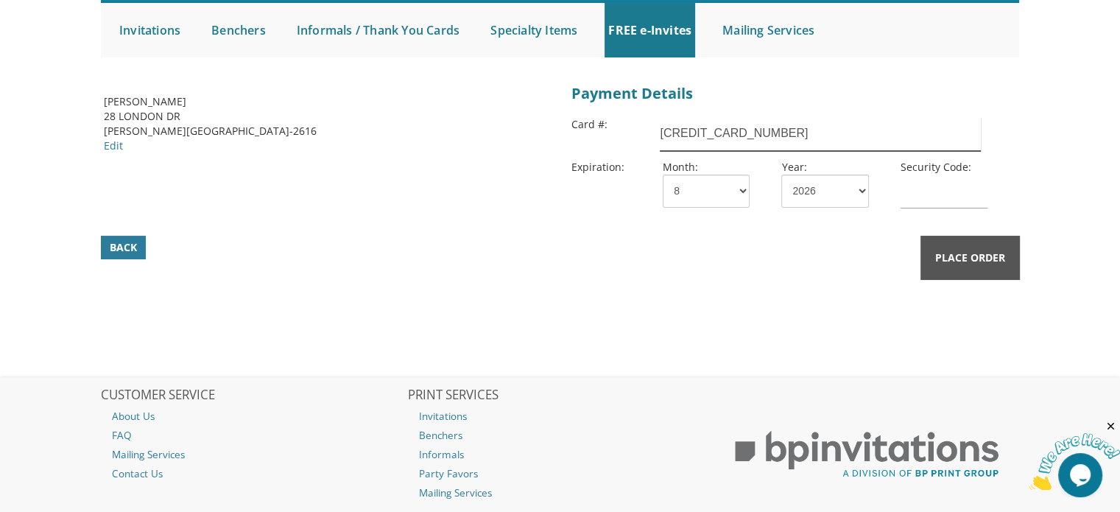
scroll to position [147, 0]
